Goal: Answer question/provide support: Share knowledge or assist other users

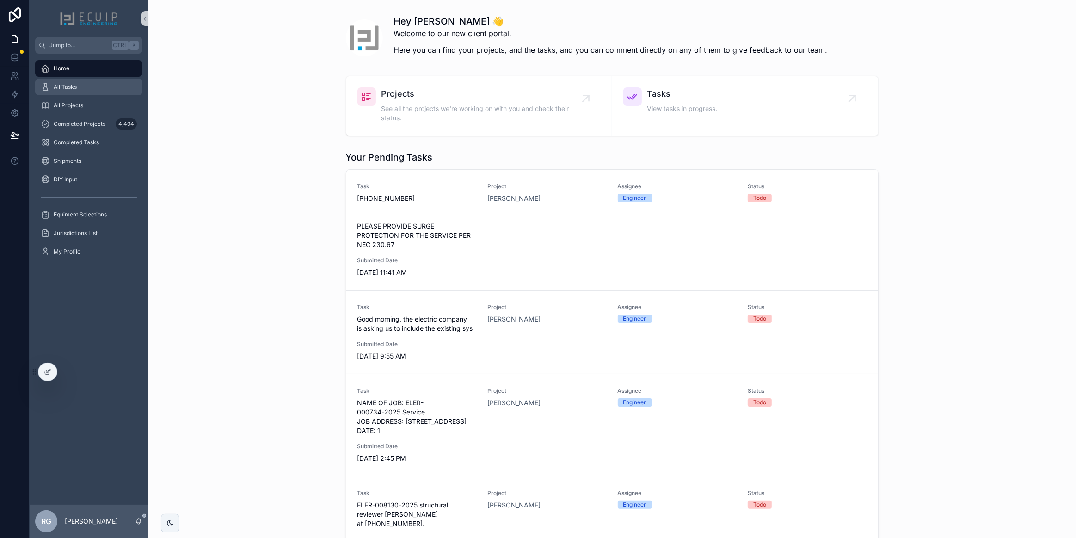
click at [97, 91] on div "All Tasks" at bounding box center [89, 87] width 96 height 15
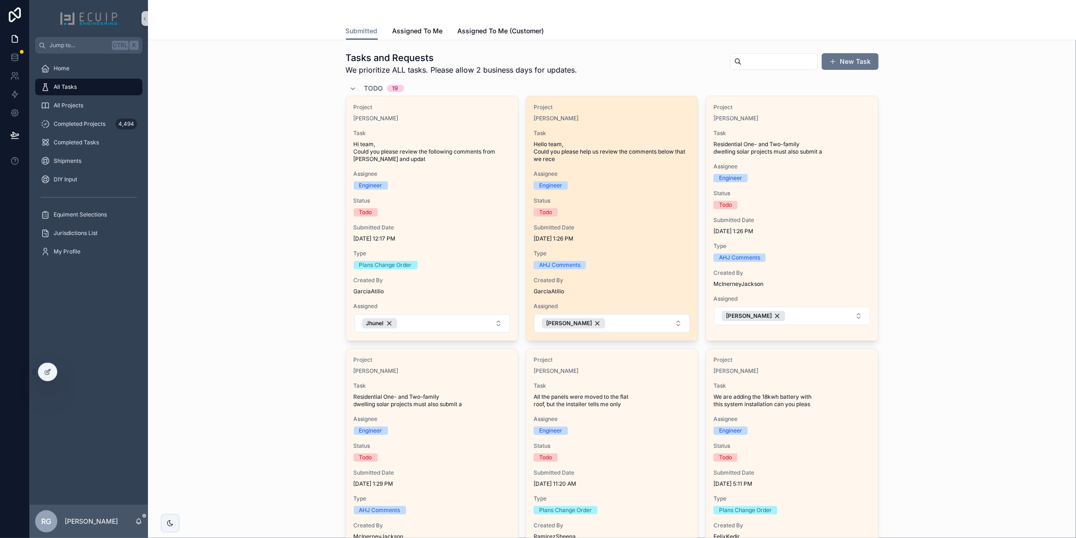
click at [618, 212] on div "Todo" at bounding box center [612, 212] width 157 height 8
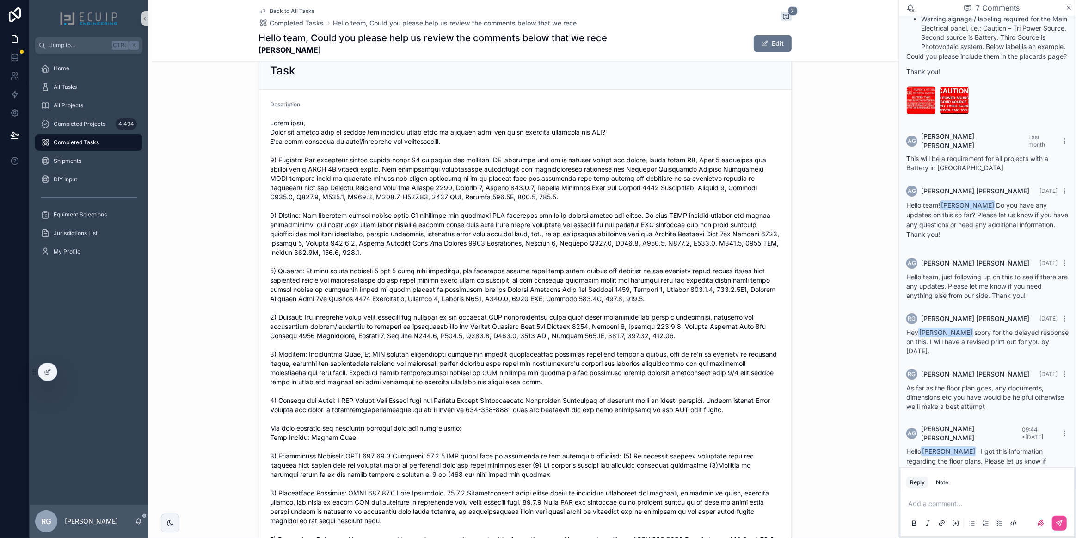
scroll to position [175, 0]
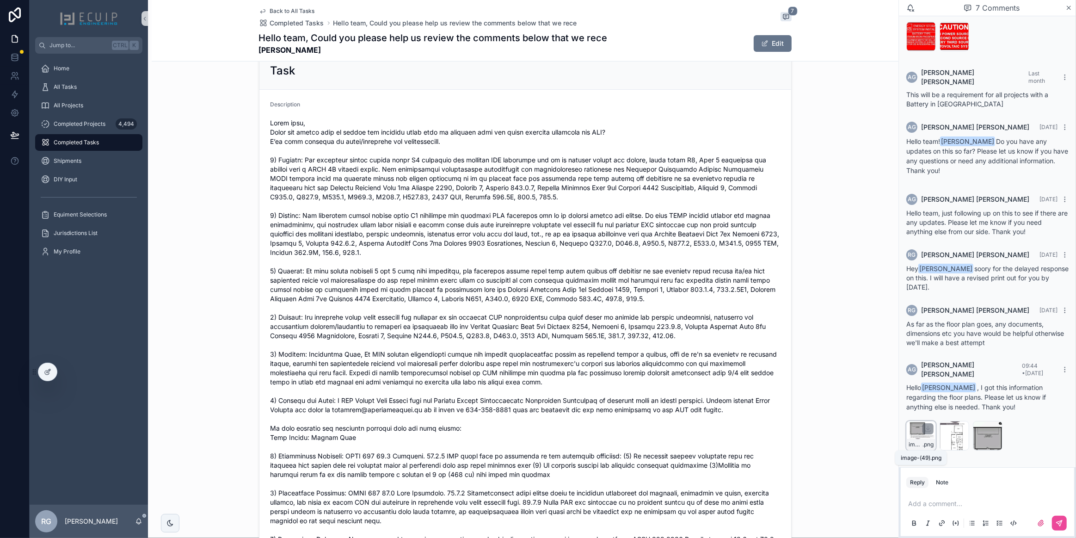
click at [924, 445] on span ".png" at bounding box center [928, 444] width 11 height 7
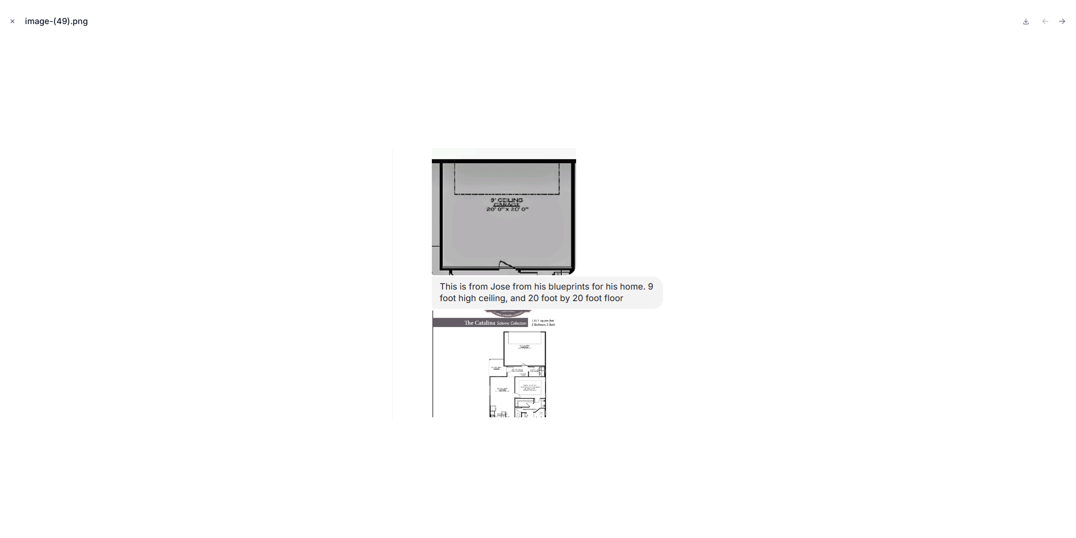
click at [12, 21] on icon "Close modal" at bounding box center [12, 21] width 3 height 3
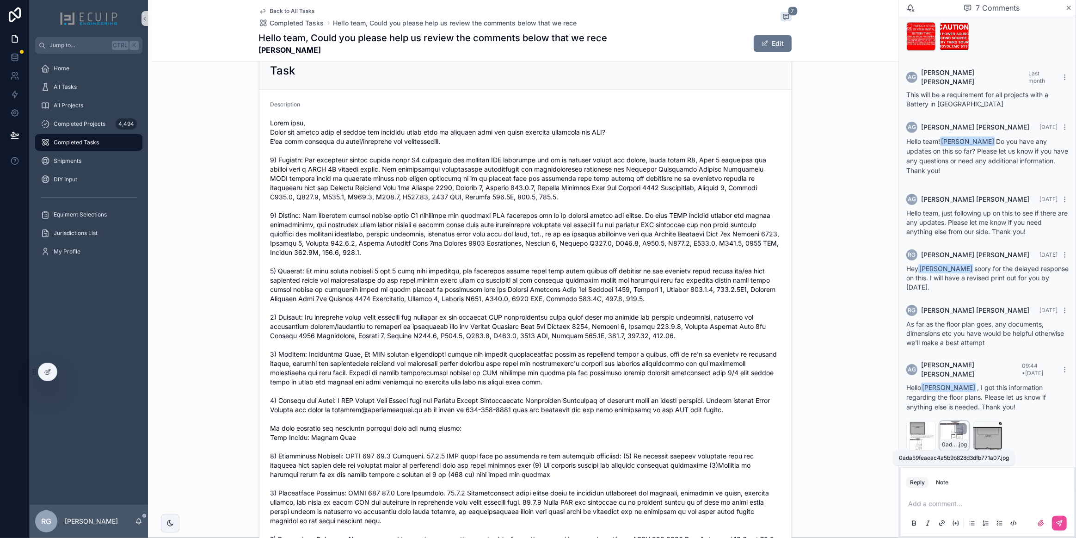
click at [951, 445] on span "0ada59feaeac4a5b9b828d3dfb771a07" at bounding box center [950, 444] width 16 height 7
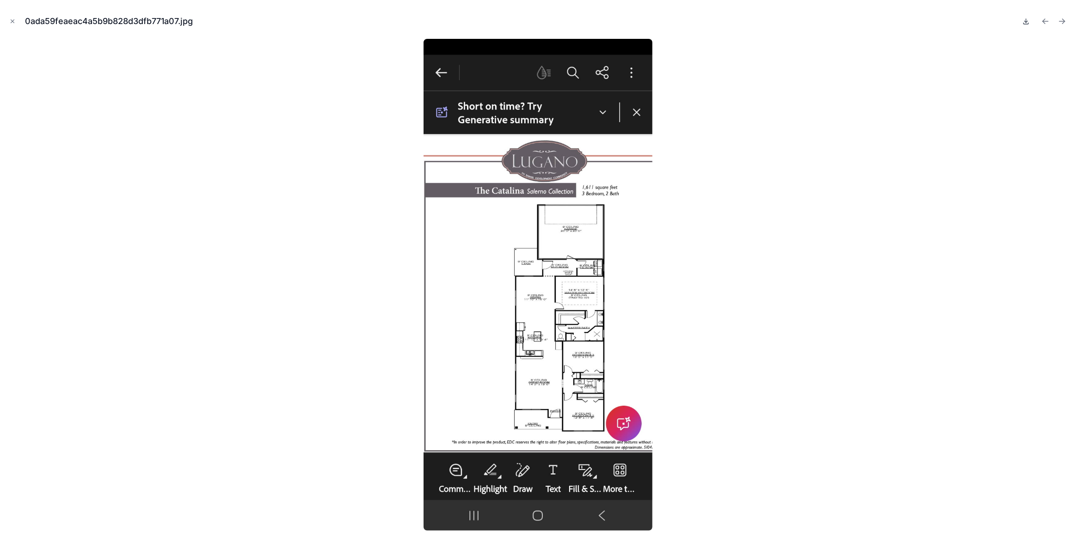
click at [1025, 25] on icon at bounding box center [1025, 21] width 7 height 7
click at [12, 23] on icon "Close modal" at bounding box center [12, 21] width 6 height 6
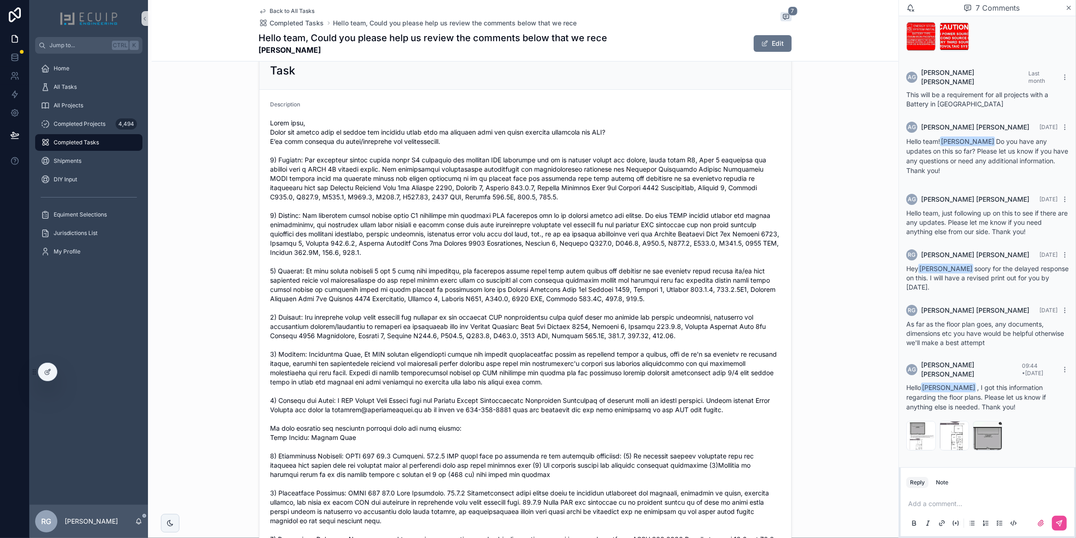
click at [937, 506] on p "scrollable content" at bounding box center [989, 503] width 162 height 9
click at [1062, 519] on icon "scrollable content" at bounding box center [1059, 522] width 7 height 7
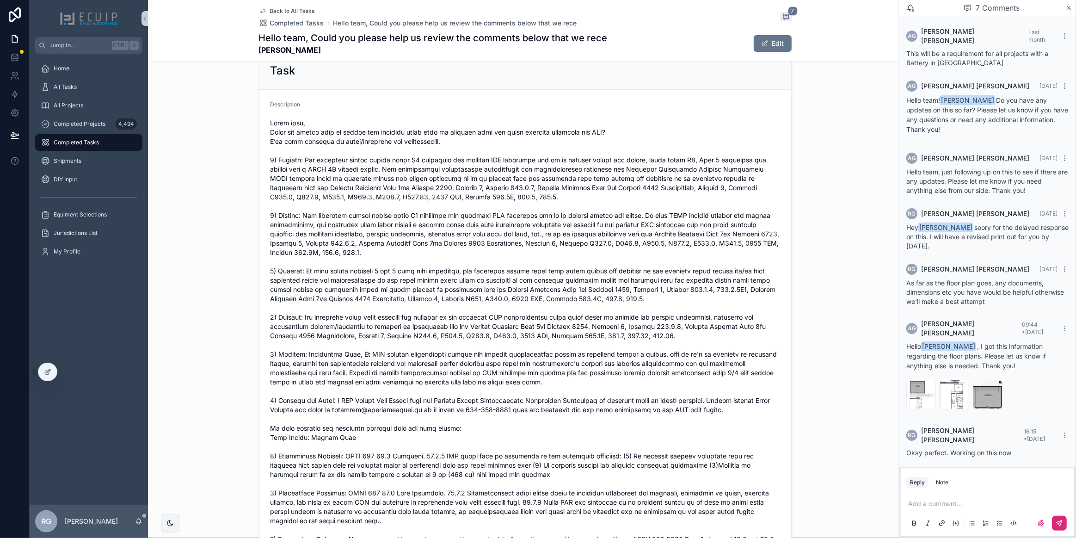
scroll to position [212, 0]
click at [986, 405] on span "f1a0a9f69db04b18b2dc001c7c22e270" at bounding box center [983, 401] width 16 height 7
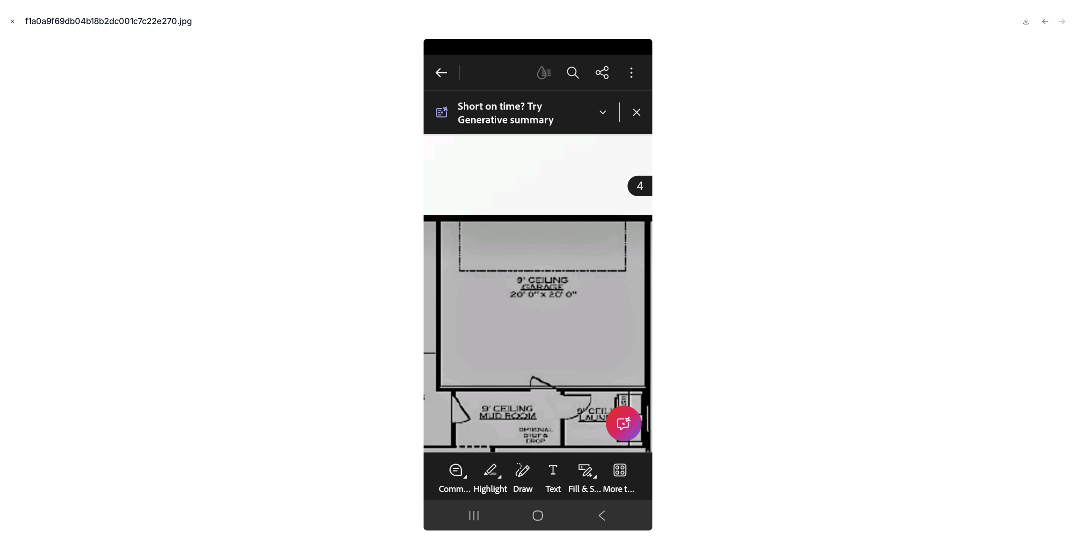
click at [12, 19] on icon "Close modal" at bounding box center [12, 21] width 6 height 6
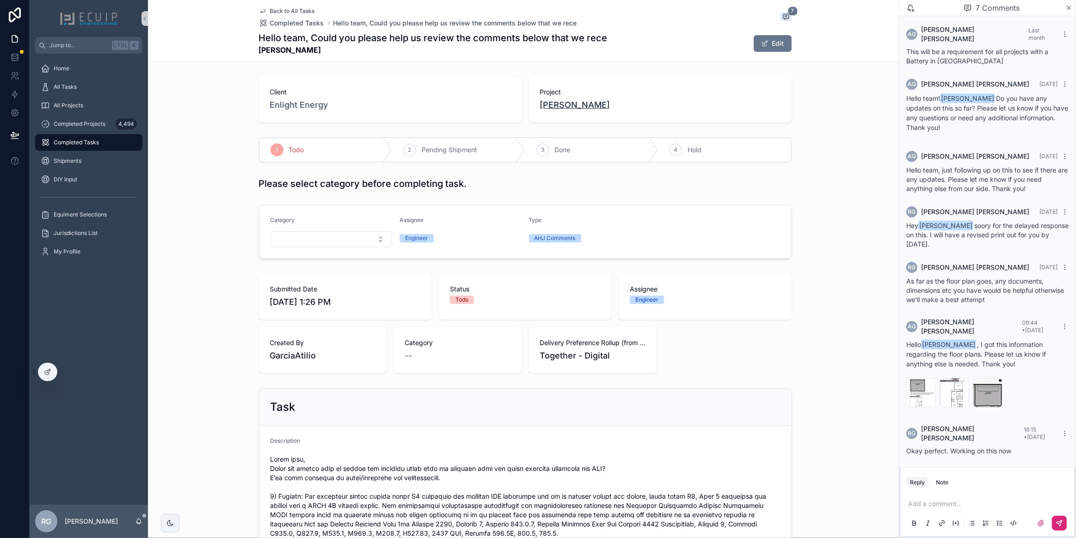
drag, startPoint x: 615, startPoint y: 107, endPoint x: 583, endPoint y: 108, distance: 32.4
click at [583, 108] on div "Jose Maria Bisagas" at bounding box center [660, 104] width 240 height 13
copy span "Bisagas"
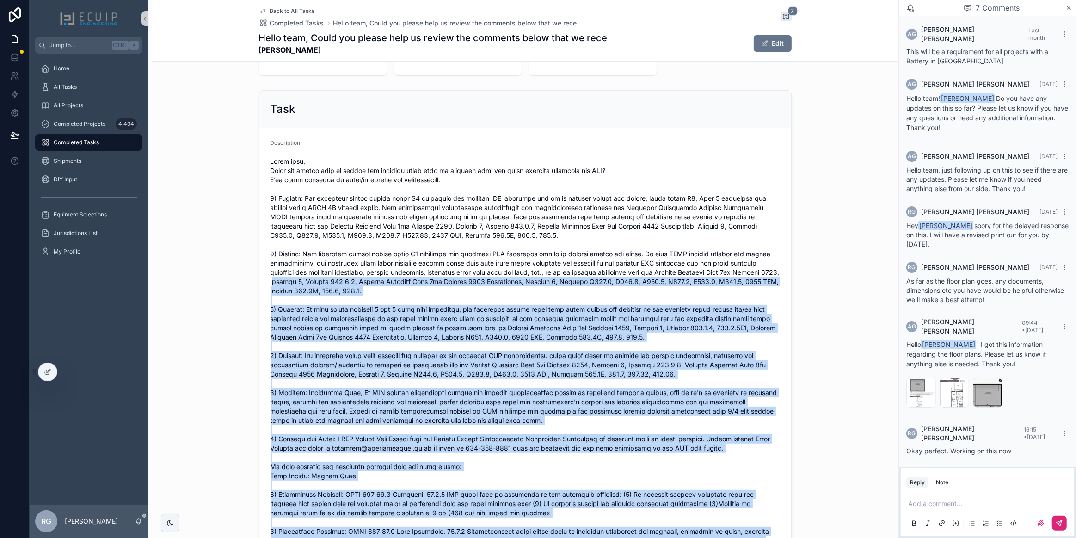
scroll to position [294, 0]
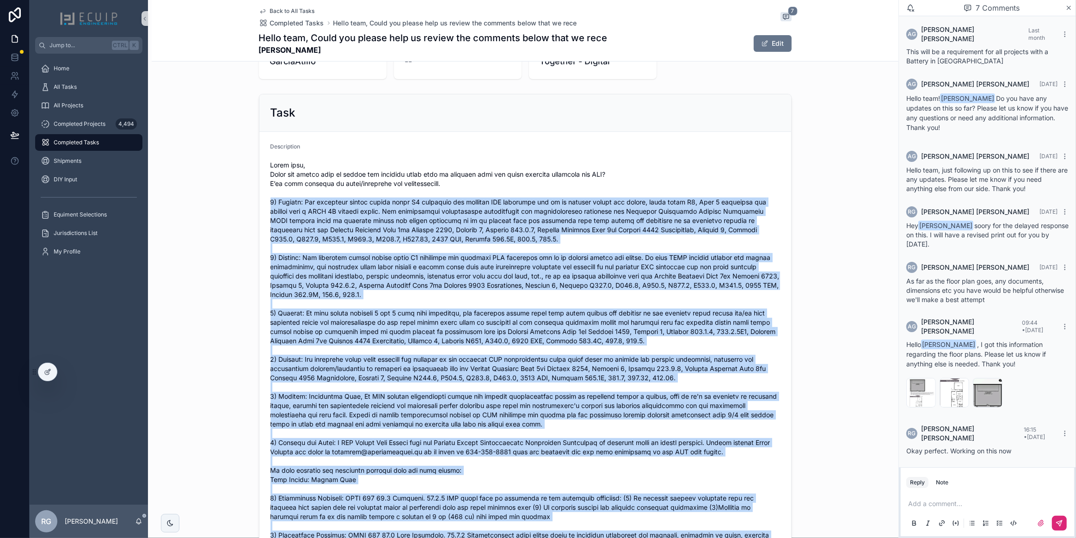
drag, startPoint x: 651, startPoint y: 340, endPoint x: 268, endPoint y: 199, distance: 408.0
click at [271, 199] on span "scrollable content" at bounding box center [526, 470] width 510 height 620
copy span "1) Comment: The equipment legend within sheet S1 indicates the proposed ESS bat…"
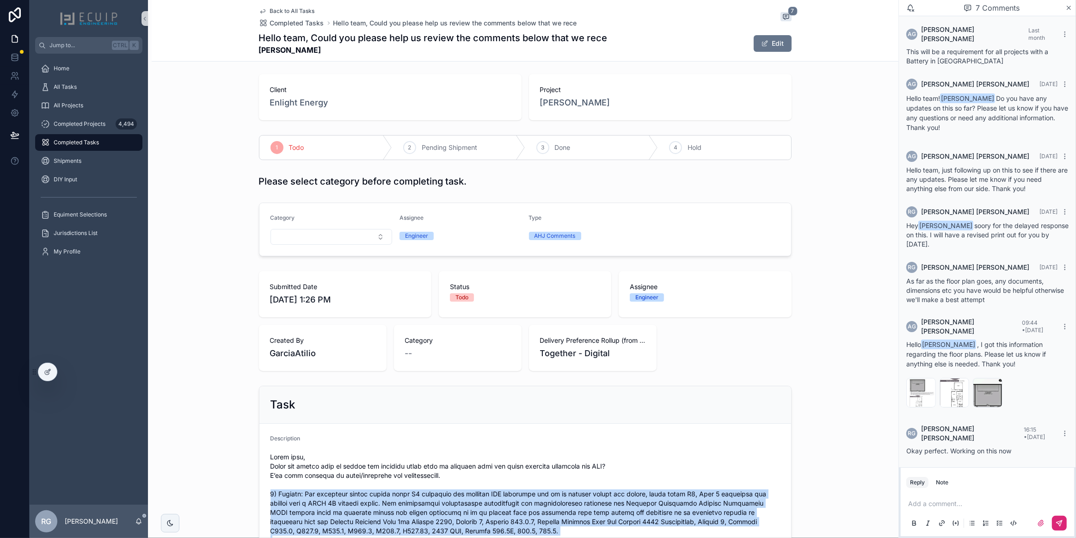
scroll to position [0, 0]
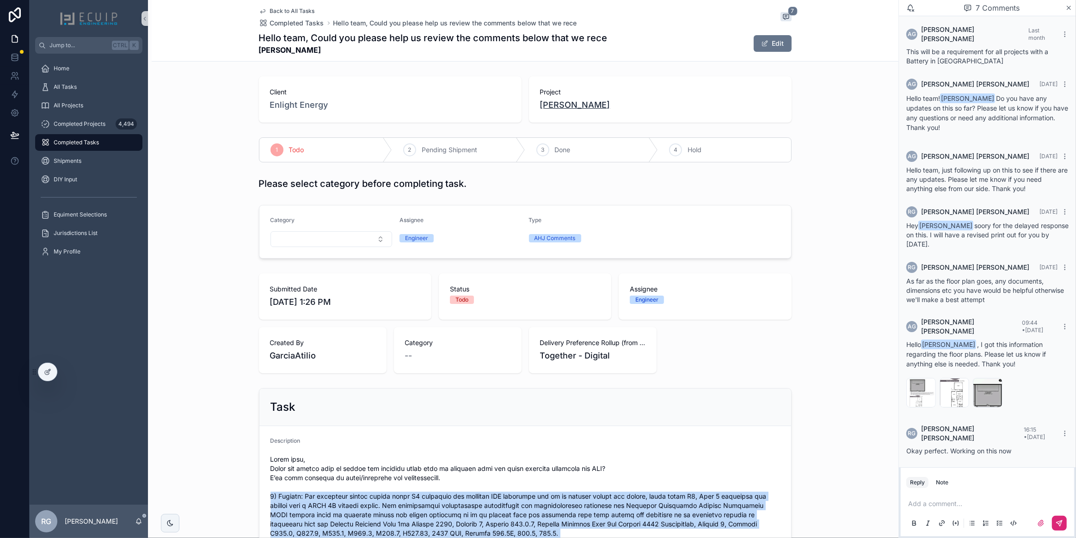
click at [582, 106] on span "Jose Maria Bisagas" at bounding box center [575, 104] width 70 height 13
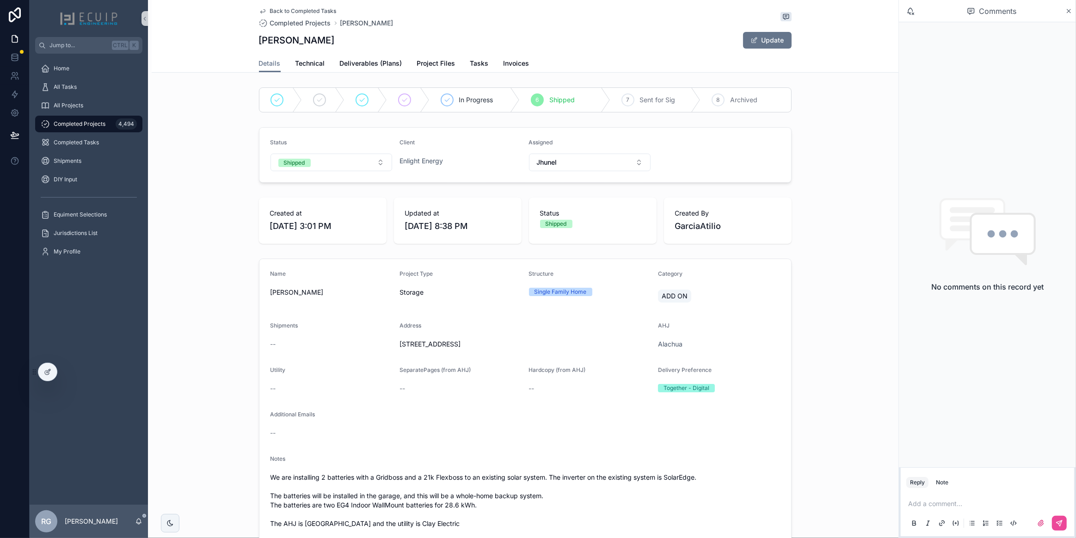
drag, startPoint x: 523, startPoint y: 343, endPoint x: 396, endPoint y: 344, distance: 127.6
click at [400, 344] on span "9378 SW 68th Ln FL Gainesville FL 32608" at bounding box center [525, 343] width 251 height 9
copy span "9378 SW 68th Ln FL Gainesville FL 32608"
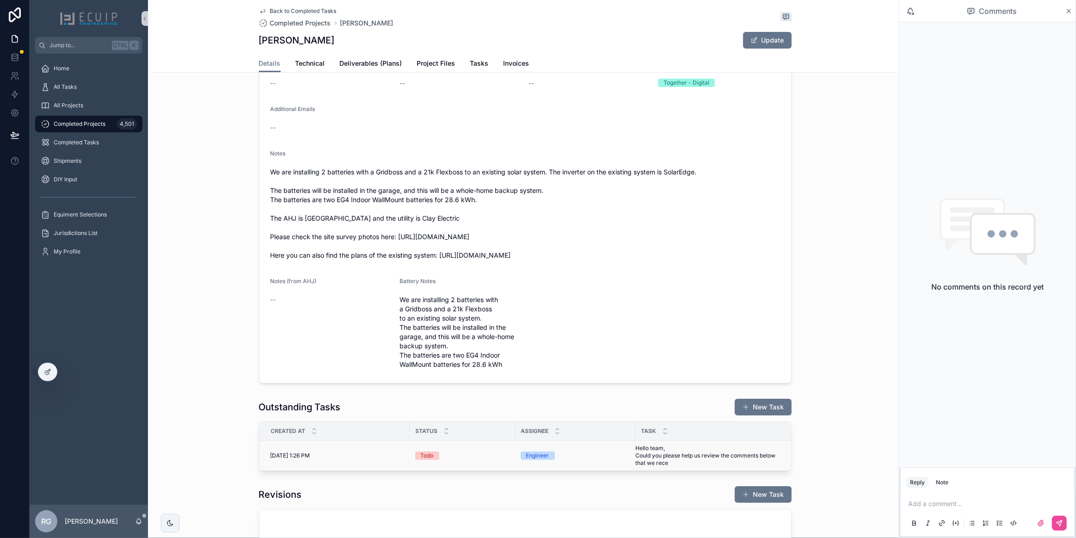
scroll to position [286, 0]
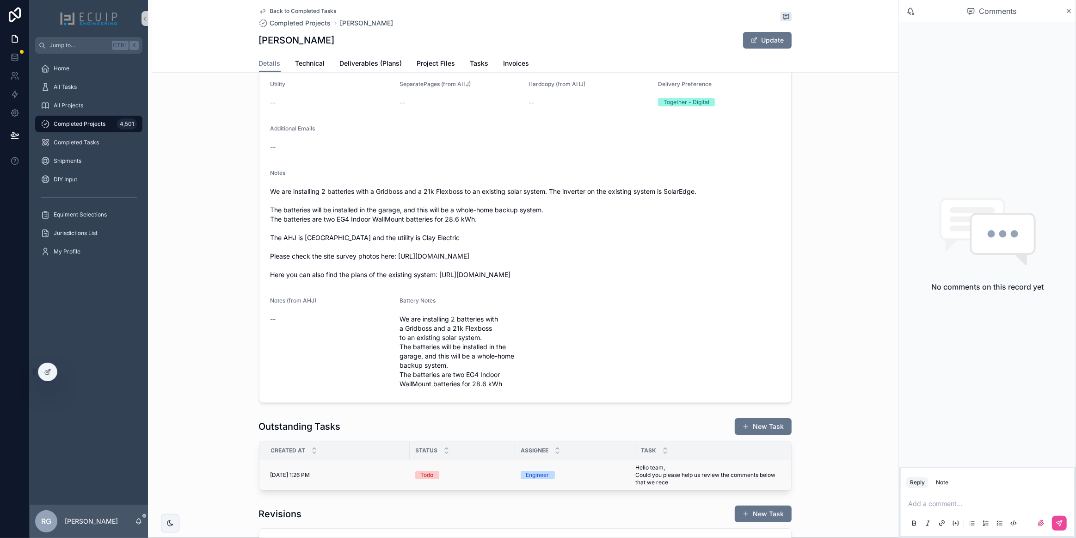
click at [615, 481] on td "Engineer" at bounding box center [575, 475] width 120 height 30
click at [657, 474] on span "Hello team, Could you please help us review the comments below that we rece" at bounding box center [711, 475] width 151 height 22
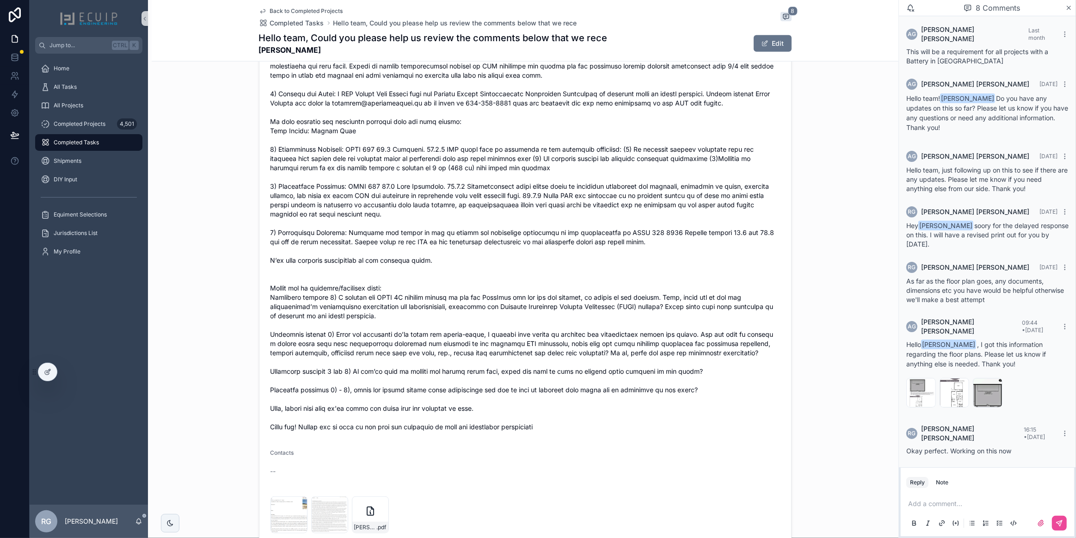
scroll to position [664, 0]
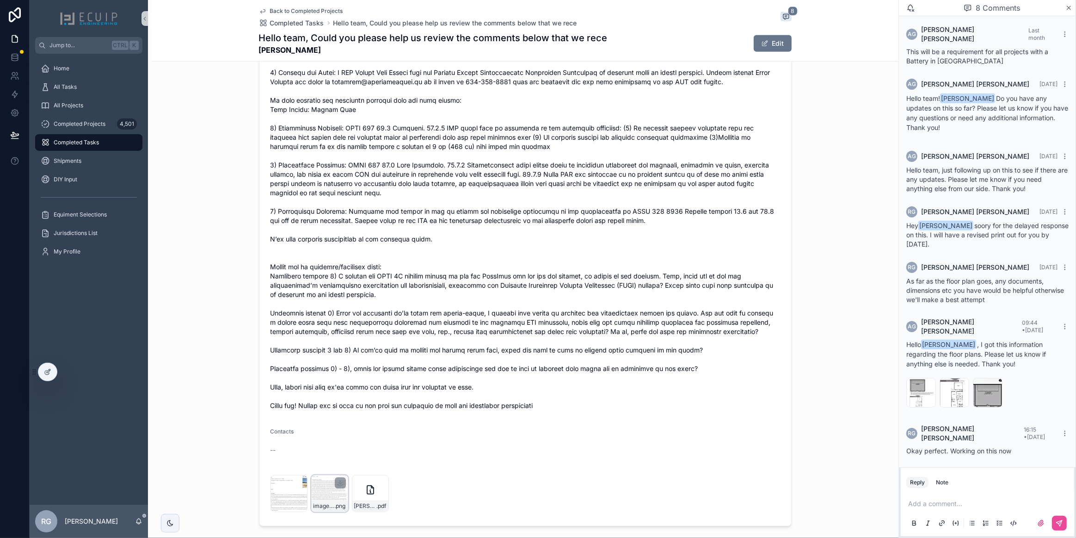
click at [320, 493] on div "image-Sep-23-2025-08-51-40-8659-PM .png" at bounding box center [329, 493] width 37 height 37
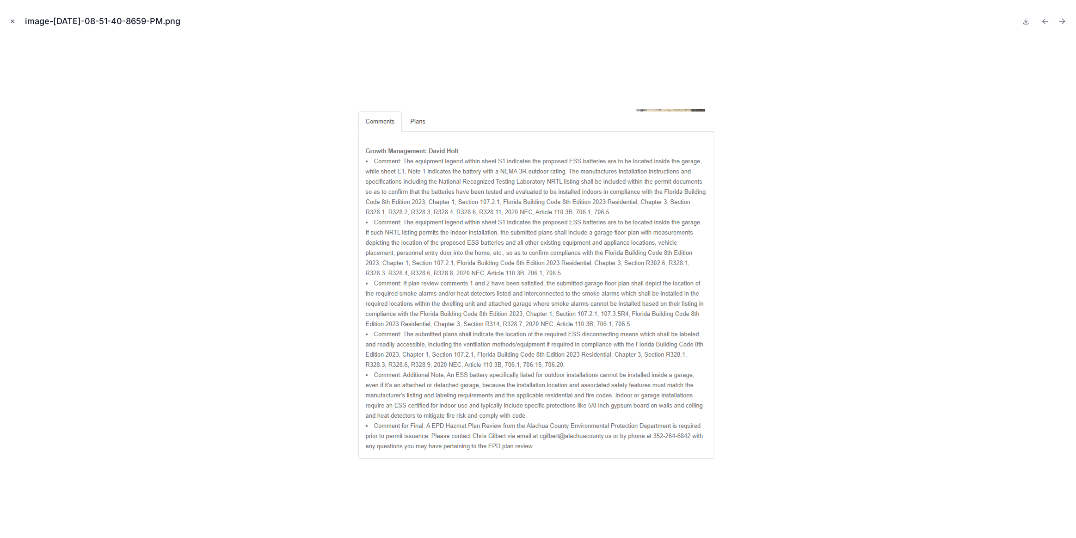
click at [15, 21] on icon "Close modal" at bounding box center [12, 21] width 6 height 6
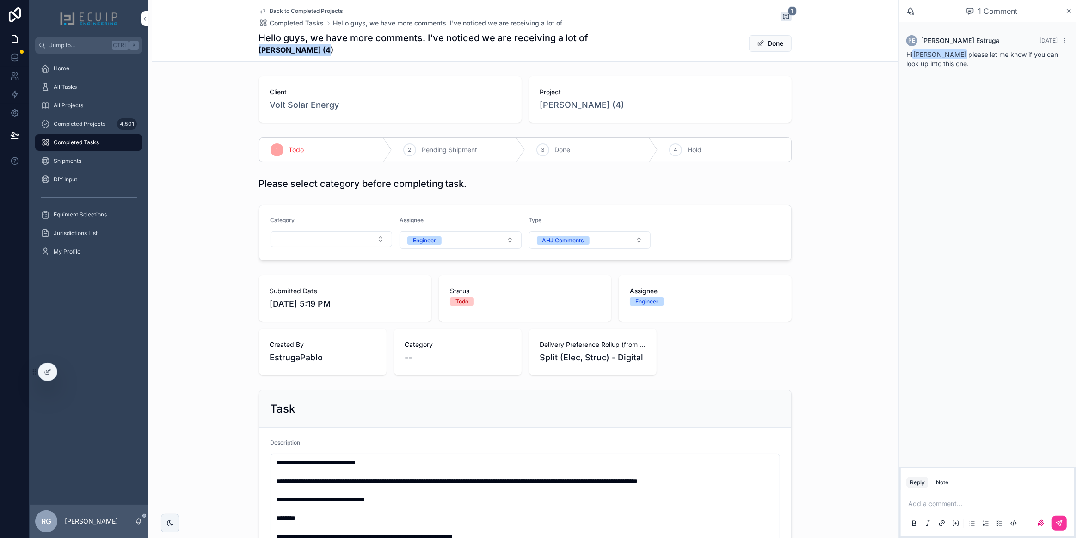
scroll to position [252, 0]
